Goal: Transaction & Acquisition: Purchase product/service

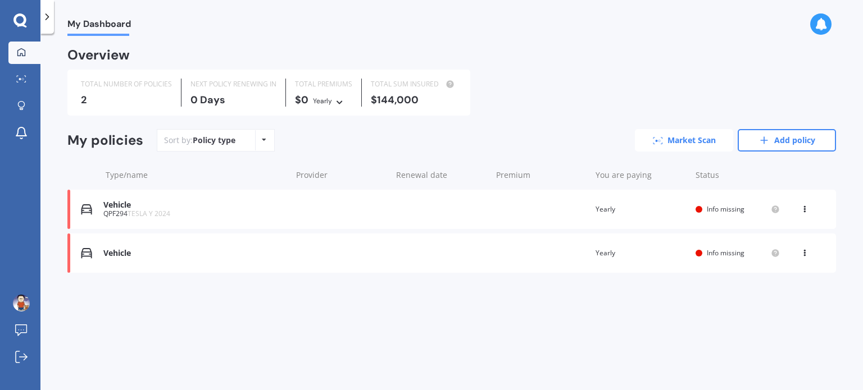
click at [677, 136] on link "Market Scan" at bounding box center [684, 140] width 98 height 22
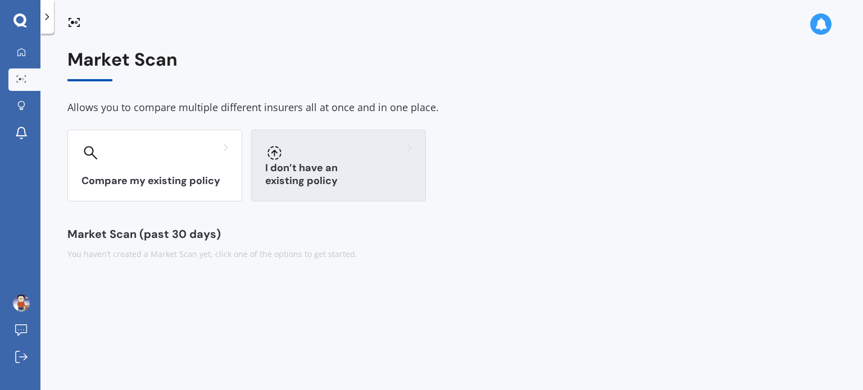
click at [306, 193] on div "I don’t have an existing policy" at bounding box center [338, 166] width 175 height 72
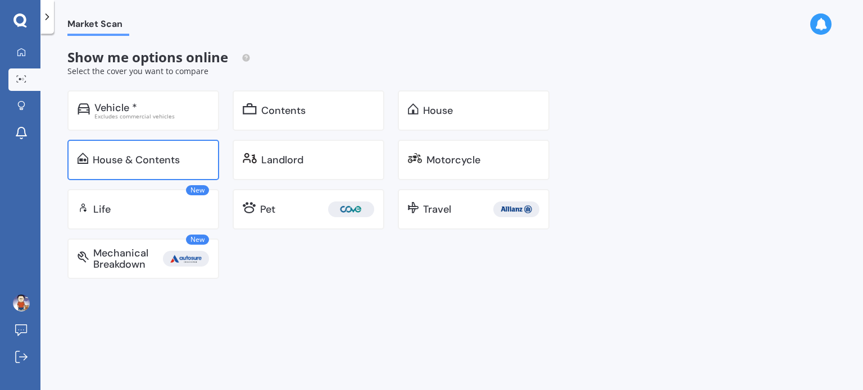
click at [159, 150] on div "House & Contents" at bounding box center [143, 160] width 152 height 40
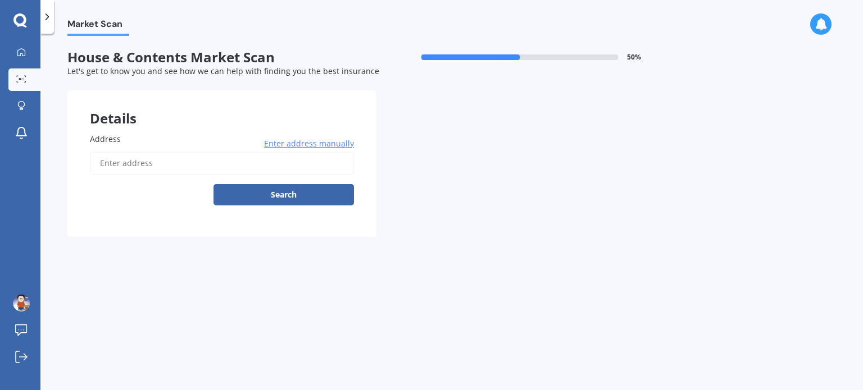
click at [153, 166] on input "Address" at bounding box center [222, 164] width 264 height 24
type input "[STREET_ADDRESS]"
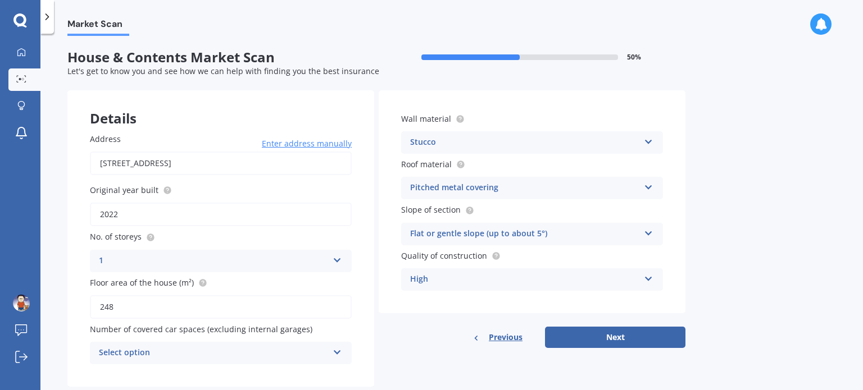
scroll to position [25, 0]
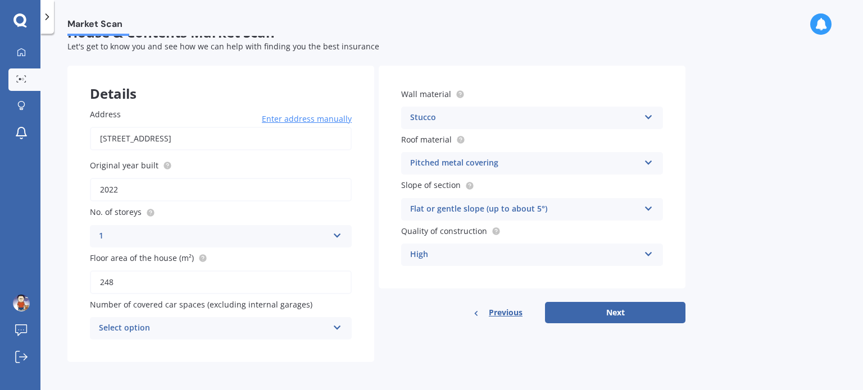
click at [283, 332] on div "Select option" at bounding box center [213, 328] width 229 height 13
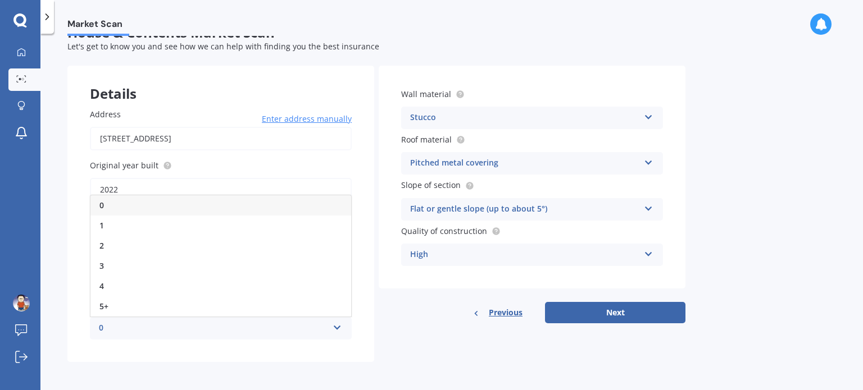
click at [202, 197] on div "0" at bounding box center [220, 205] width 261 height 20
click at [370, 301] on div "Address [STREET_ADDRESS] Enter address manually Search Original year built 2022…" at bounding box center [220, 224] width 307 height 276
click at [616, 260] on div "High" at bounding box center [524, 254] width 229 height 13
click at [725, 270] on div "Market Scan House & Contents Market Scan 50 % Let's get to know you and see how…" at bounding box center [451, 214] width 822 height 357
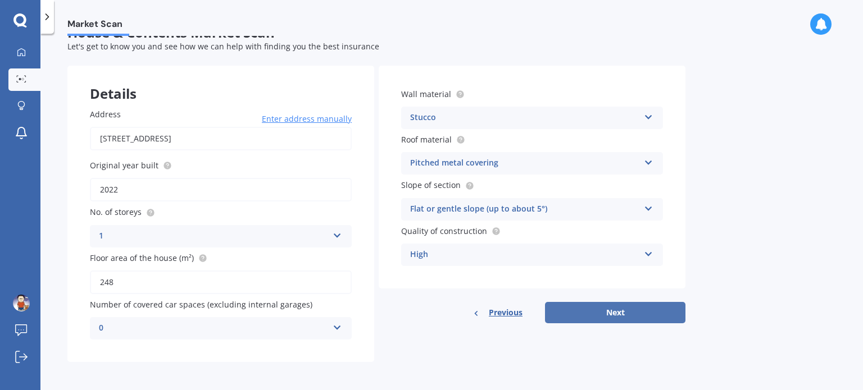
click at [631, 310] on button "Next" at bounding box center [615, 312] width 140 height 21
select select "03"
select select "06"
select select "1988"
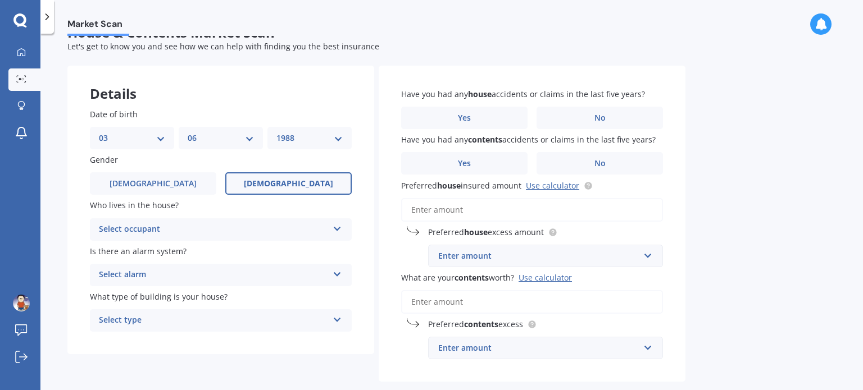
scroll to position [0, 0]
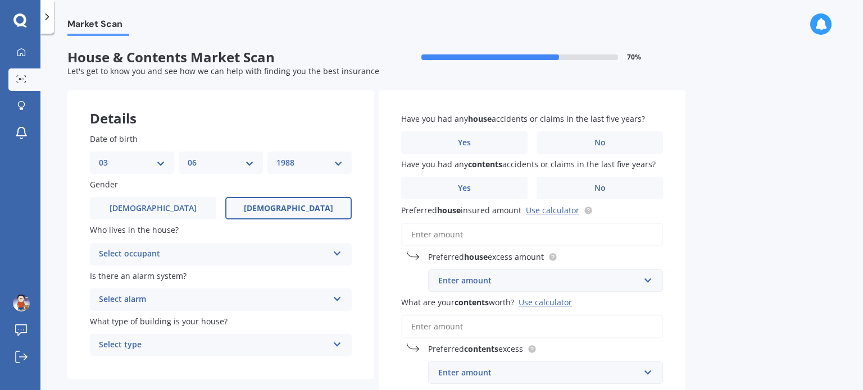
click at [140, 165] on select "DD 01 02 03 04 05 06 07 08 09 10 11 12 13 14 15 16 17 18 19 20 21 22 23 24 25 2…" at bounding box center [132, 163] width 66 height 12
select select "13"
click at [99, 157] on select "DD 01 02 03 04 05 06 07 08 09 10 11 12 13 14 15 16 17 18 19 20 21 22 23 24 25 2…" at bounding box center [132, 163] width 66 height 12
click at [212, 166] on select "MM 01 02 03 04 05 06 07 08 09 10 11 12" at bounding box center [221, 163] width 66 height 12
select select "04"
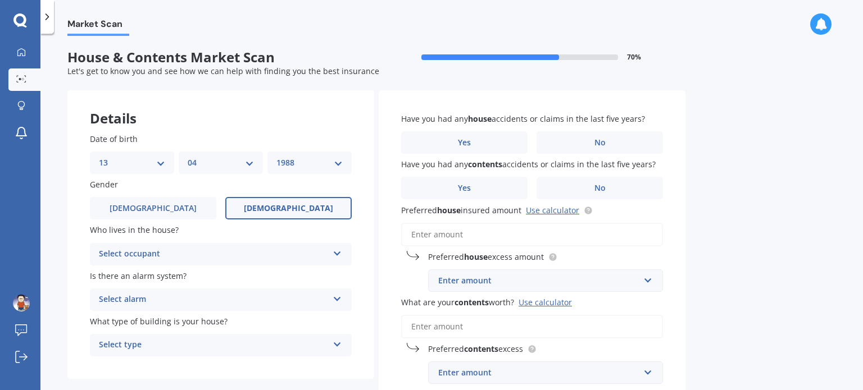
click at [188, 157] on select "MM 01 02 03 04 05 06 07 08 09 10 11 12" at bounding box center [221, 163] width 66 height 12
click at [309, 165] on select "YYYY 2009 2008 2007 2006 2005 2004 2003 2002 2001 2000 1999 1998 1997 1996 1995…" at bounding box center [309, 163] width 66 height 12
select select "1980"
click at [276, 157] on select "YYYY 2009 2008 2007 2006 2005 2004 2003 2002 2001 2000 1999 1998 1997 1996 1995…" at bounding box center [309, 163] width 66 height 12
click at [175, 197] on div "Gender [DEMOGRAPHIC_DATA] [DEMOGRAPHIC_DATA]" at bounding box center [221, 199] width 262 height 41
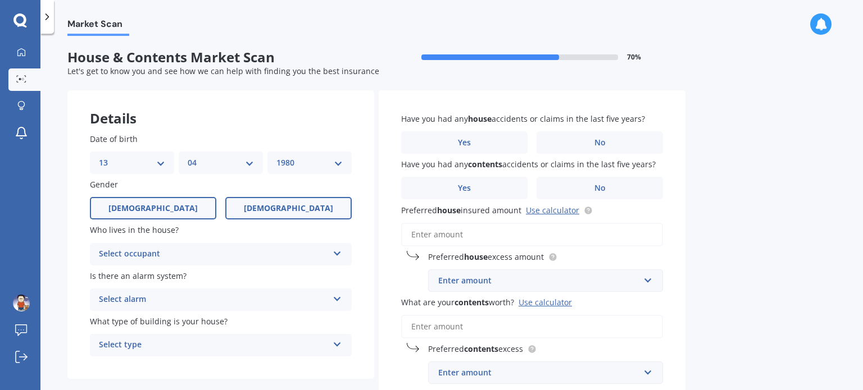
click at [169, 202] on label "[DEMOGRAPHIC_DATA]" at bounding box center [153, 208] width 126 height 22
click at [0, 0] on input "[DEMOGRAPHIC_DATA]" at bounding box center [0, 0] width 0 height 0
click at [175, 258] on div "Select occupant" at bounding box center [213, 254] width 229 height 13
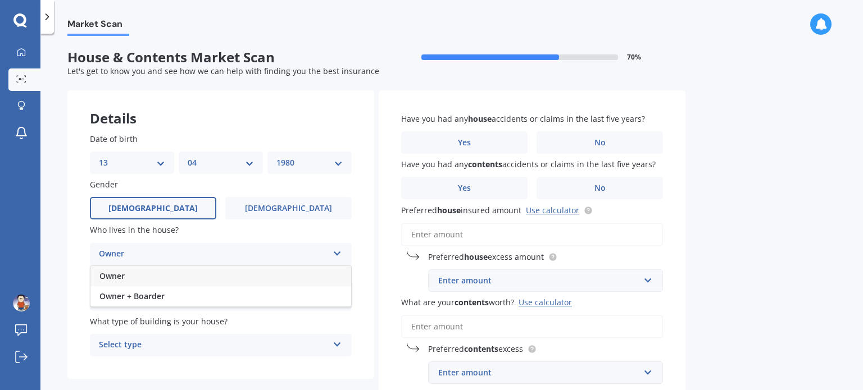
click at [158, 280] on div "Owner" at bounding box center [220, 276] width 261 height 20
click at [186, 303] on div "Select alarm" at bounding box center [213, 299] width 229 height 13
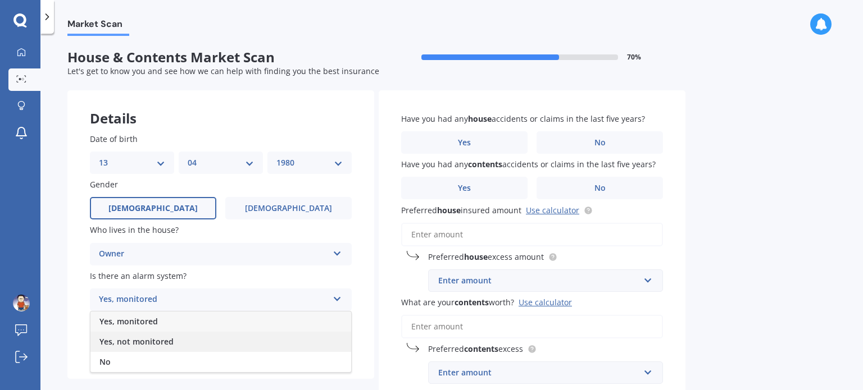
click at [155, 344] on span "Yes, not monitored" at bounding box center [136, 342] width 74 height 11
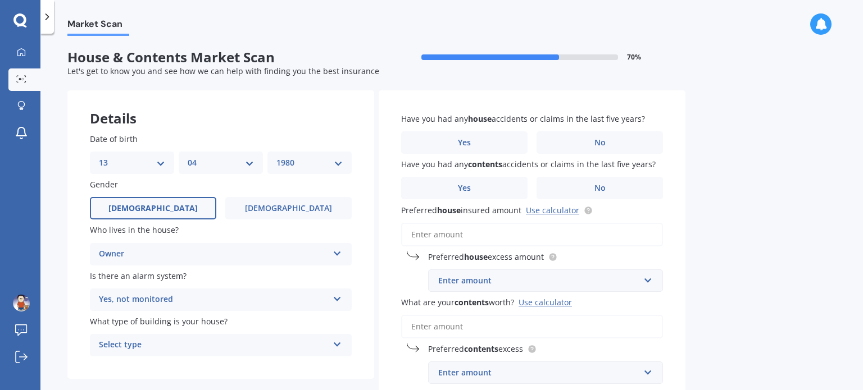
click at [200, 344] on div "Select type" at bounding box center [213, 345] width 229 height 13
click at [178, 282] on div "Freestanding" at bounding box center [220, 283] width 261 height 20
click at [561, 129] on div "Have you had any house accidents or claims in the last five years? Yes No" at bounding box center [532, 132] width 262 height 41
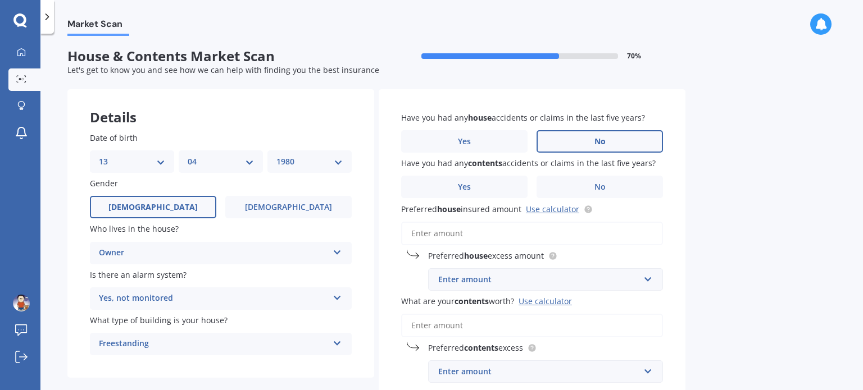
click at [562, 142] on label "No" at bounding box center [599, 141] width 126 height 22
click at [0, 0] on input "No" at bounding box center [0, 0] width 0 height 0
click at [561, 181] on label "No" at bounding box center [599, 187] width 126 height 22
click at [0, 0] on input "No" at bounding box center [0, 0] width 0 height 0
click at [489, 233] on input "Preferred house insured amount Use calculator" at bounding box center [532, 234] width 262 height 24
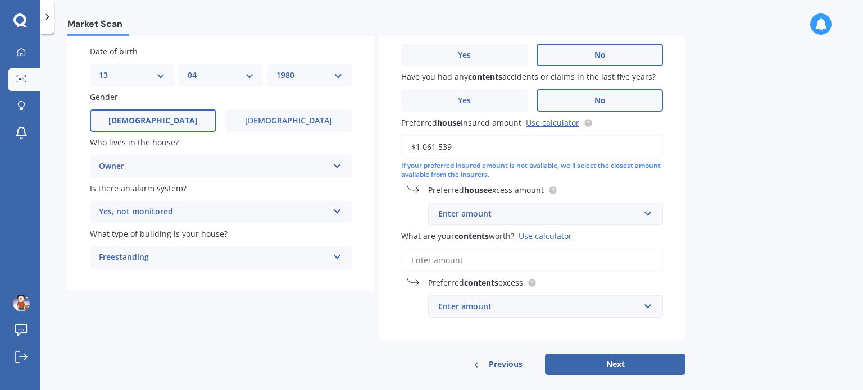
scroll to position [89, 0]
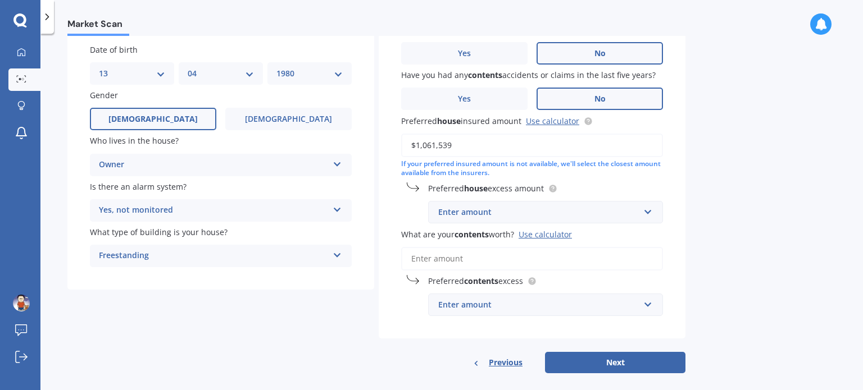
type input "$1,061,539"
click at [644, 215] on input "text" at bounding box center [541, 212] width 225 height 21
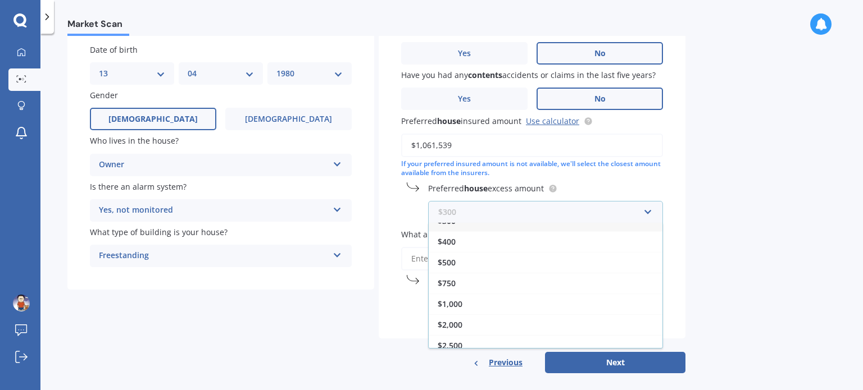
scroll to position [19, 0]
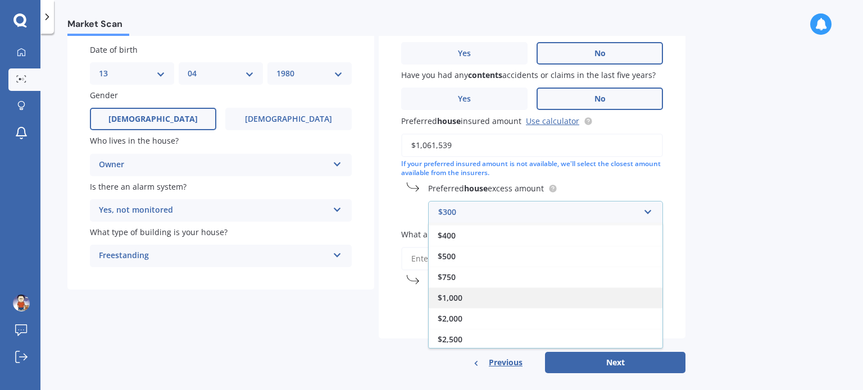
click at [545, 297] on div "$1,000" at bounding box center [546, 298] width 234 height 21
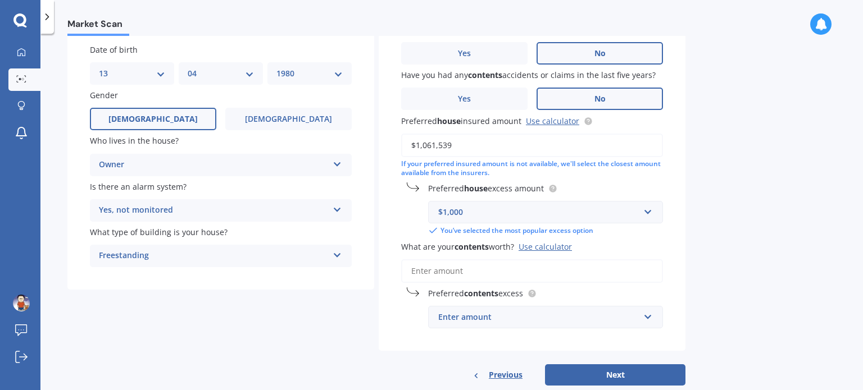
click at [460, 270] on input "What are your contents worth? Use calculator" at bounding box center [532, 272] width 262 height 24
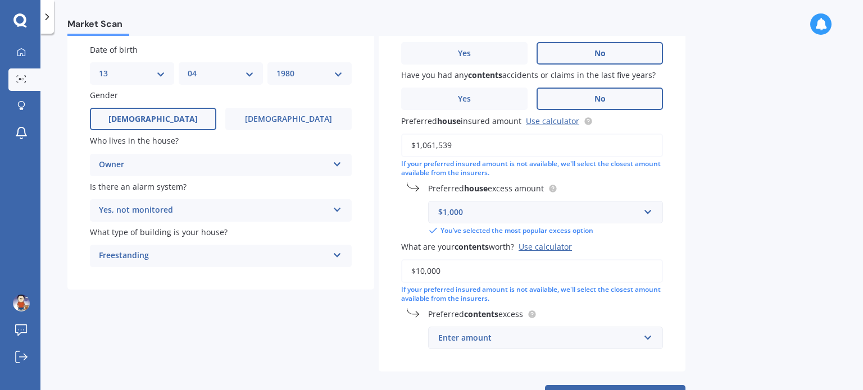
type input "$10,000"
click at [469, 339] on div "Enter amount" at bounding box center [538, 338] width 201 height 12
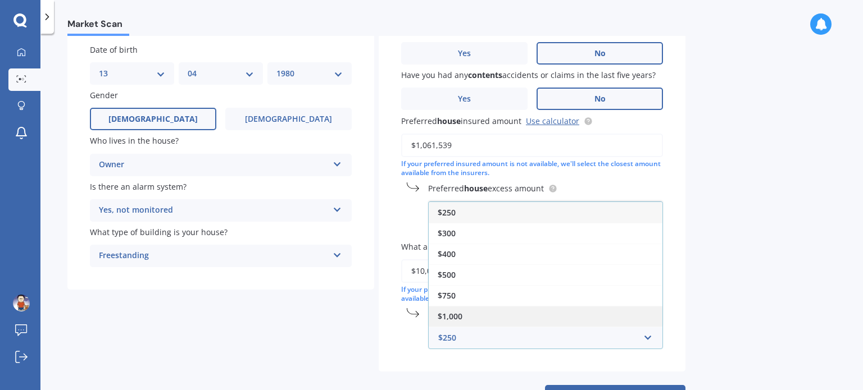
click at [463, 313] on div "$1,000" at bounding box center [546, 316] width 234 height 21
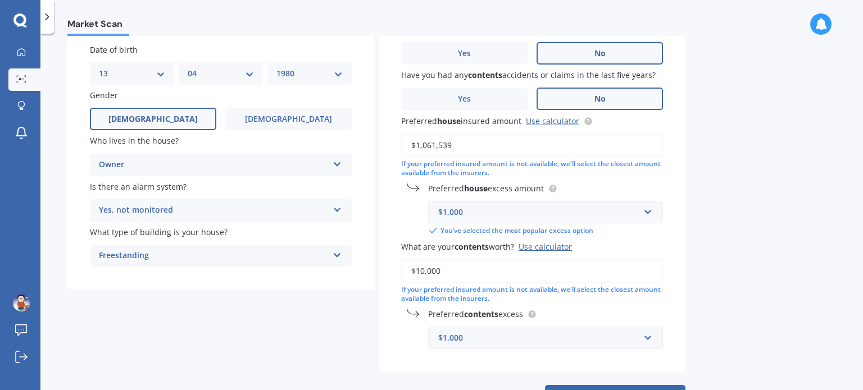
scroll to position [135, 0]
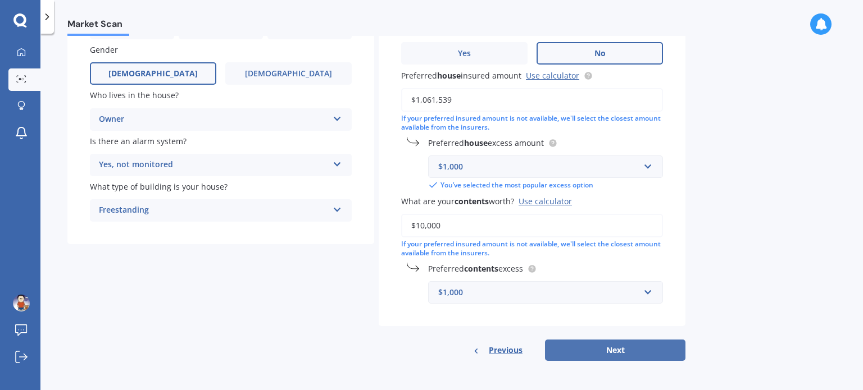
click at [609, 345] on button "Next" at bounding box center [615, 350] width 140 height 21
select select "13"
select select "04"
select select "1980"
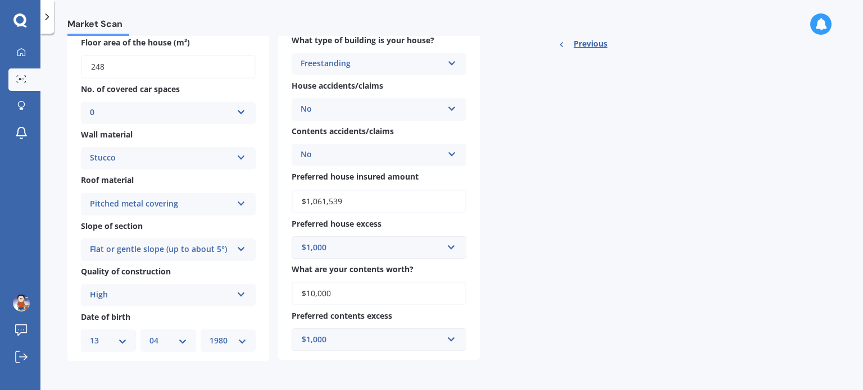
scroll to position [0, 0]
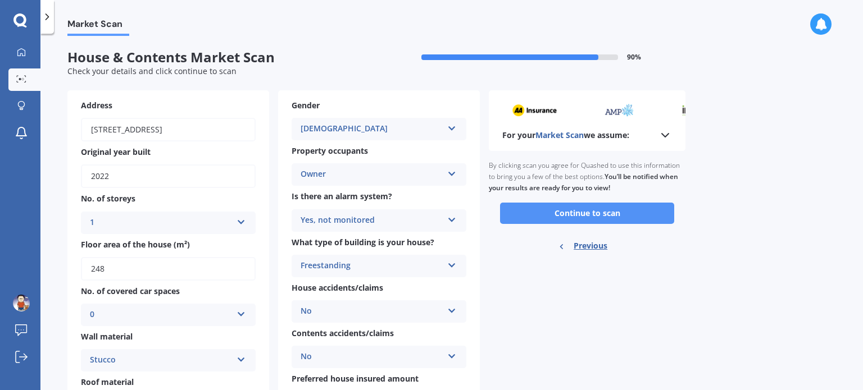
click at [564, 207] on button "Continue to scan" at bounding box center [587, 213] width 174 height 21
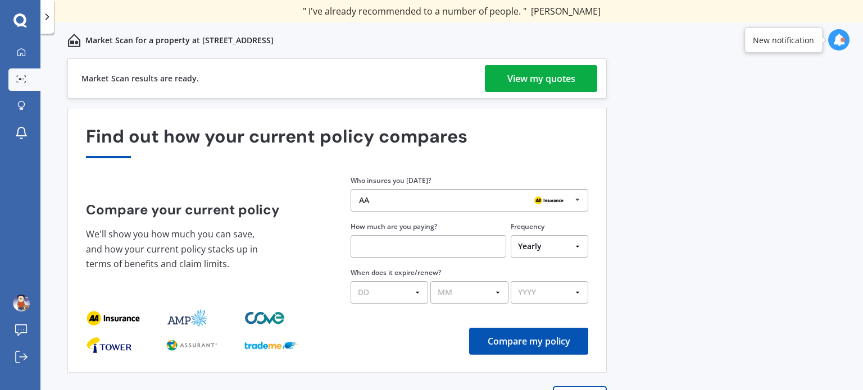
click at [537, 78] on div "View my quotes" at bounding box center [541, 78] width 68 height 27
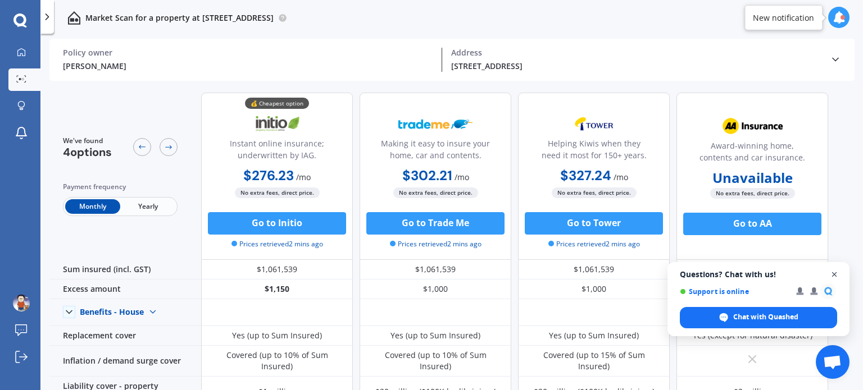
click at [834, 274] on span "Open chat" at bounding box center [834, 275] width 14 height 14
